Goal: Task Accomplishment & Management: Use online tool/utility

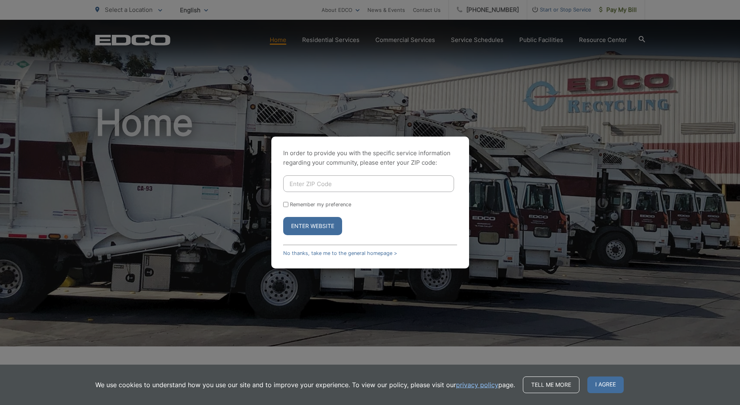
click at [317, 187] on input "Enter ZIP Code" at bounding box center [368, 183] width 171 height 17
type input "92075"
click at [283, 217] on button "Enter Website" at bounding box center [312, 226] width 59 height 18
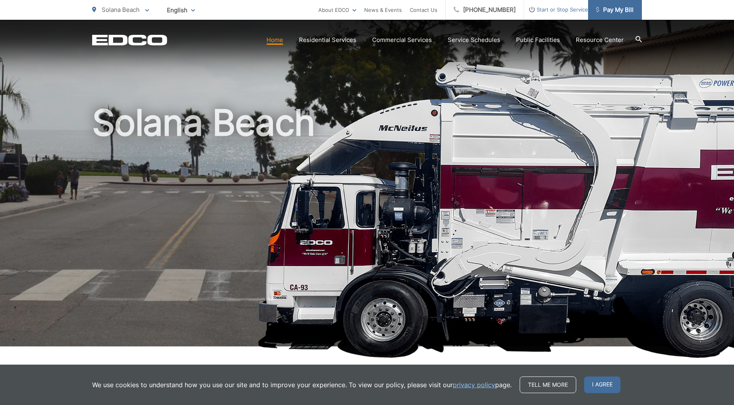
click at [619, 11] on span "Pay My Bill" at bounding box center [615, 9] width 38 height 9
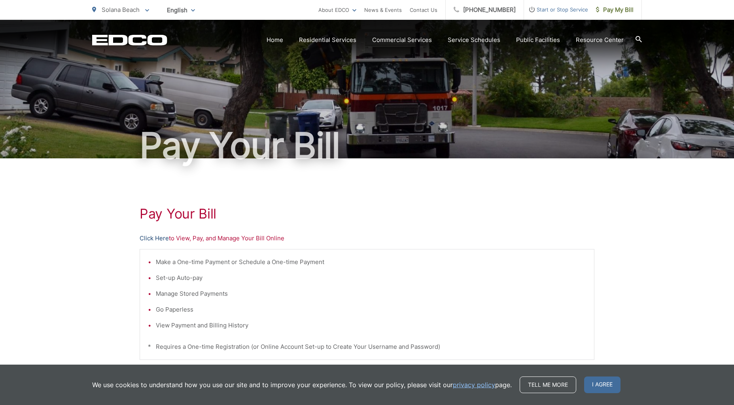
click at [160, 237] on link "Click Here" at bounding box center [154, 237] width 29 height 9
